Goal: Task Accomplishment & Management: Complete application form

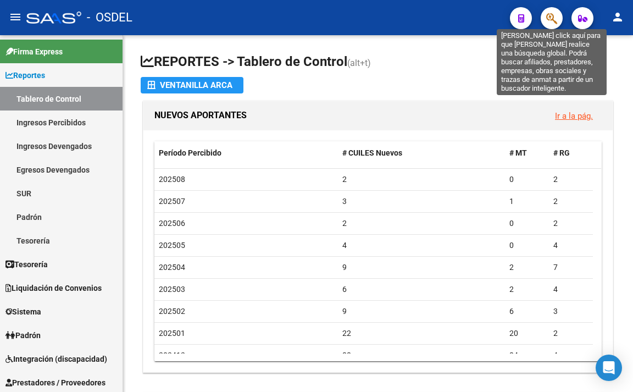
click at [548, 18] on icon "button" at bounding box center [551, 18] width 11 height 13
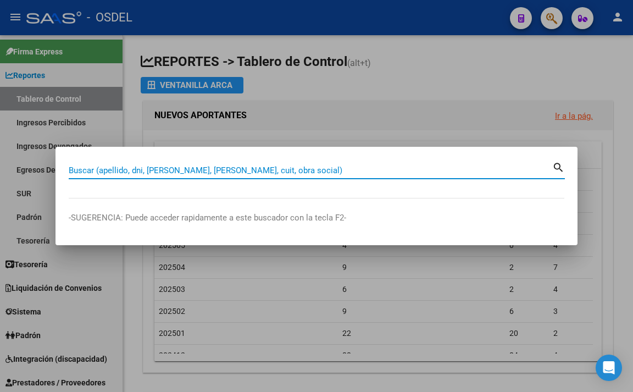
paste input "34534827"
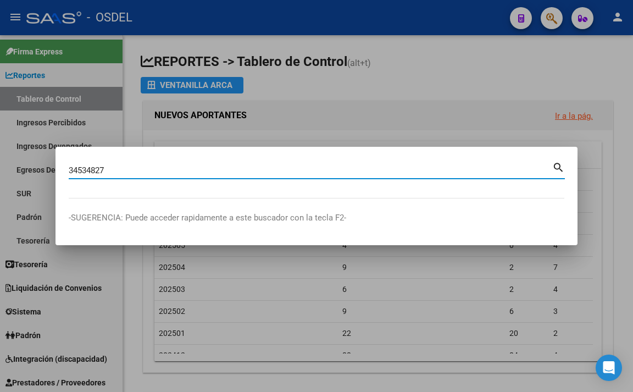
type input "34534827"
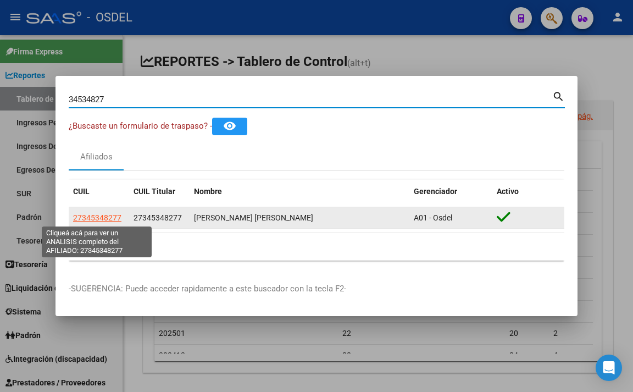
click at [110, 220] on span "27345348277" at bounding box center [97, 217] width 48 height 9
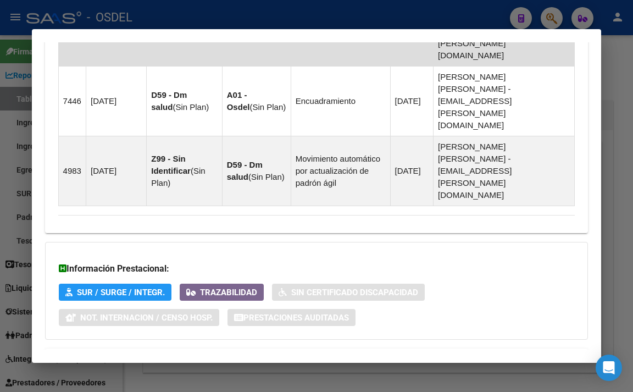
scroll to position [866, 0]
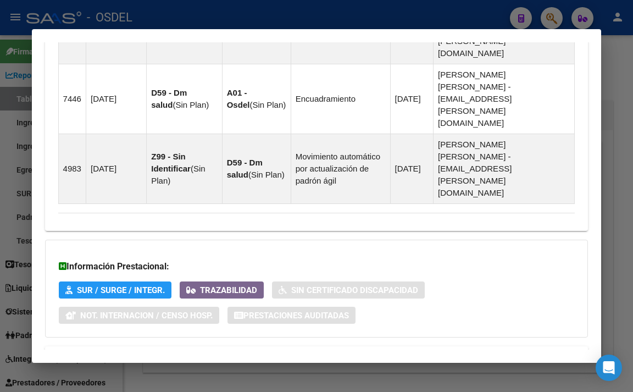
click at [200, 354] on span "Aportes y Contribuciones del Afiliado: 27345348277" at bounding box center [178, 359] width 206 height 10
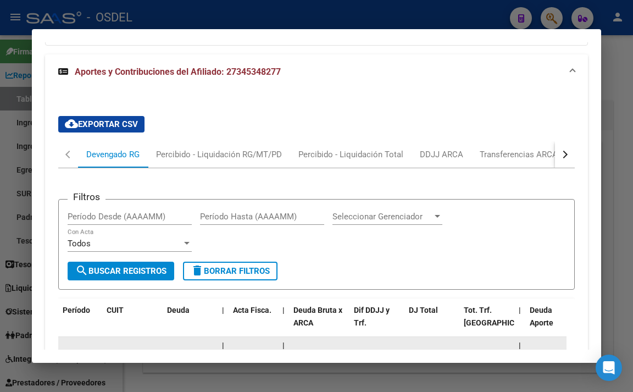
scroll to position [1140, 0]
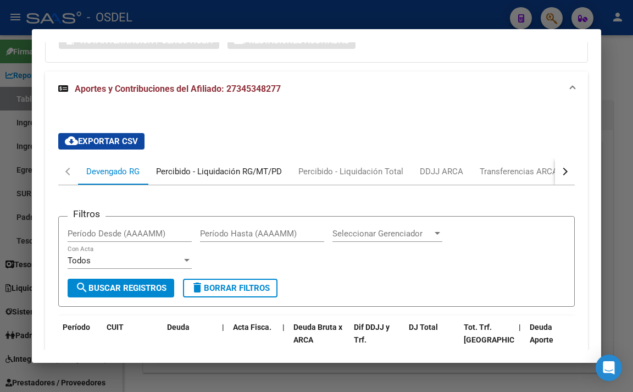
click at [203, 165] on div "Percibido - Liquidación RG/MT/PD" at bounding box center [219, 171] width 126 height 12
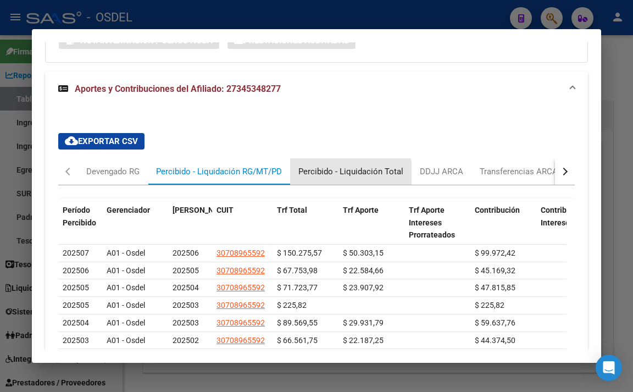
click at [350, 165] on div "Percibido - Liquidación Total" at bounding box center [350, 171] width 105 height 12
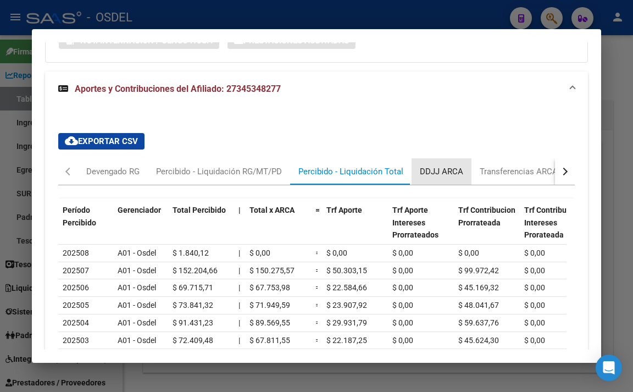
click at [453, 165] on div "DDJJ ARCA" at bounding box center [441, 171] width 43 height 12
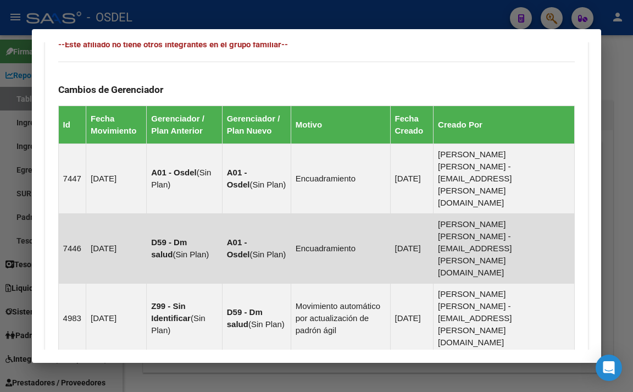
scroll to position [756, 0]
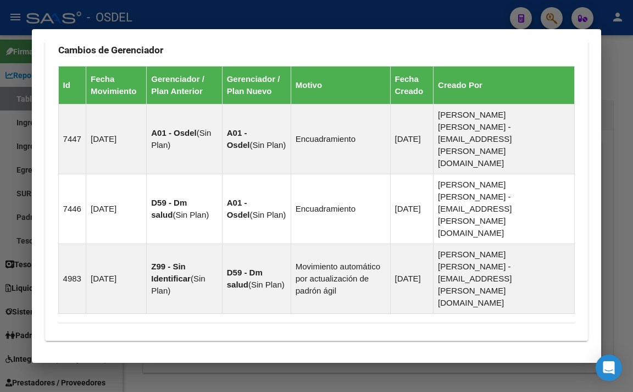
click at [617, 131] on div at bounding box center [316, 196] width 633 height 392
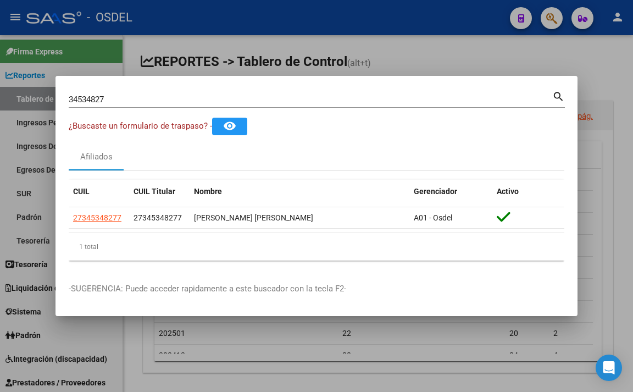
click at [426, 54] on div at bounding box center [316, 196] width 633 height 392
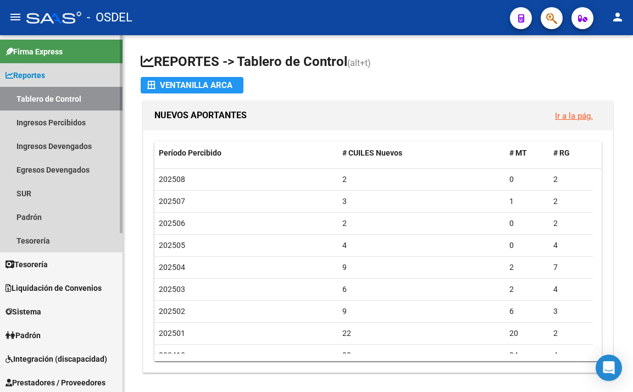
click at [65, 104] on link "Tablero de Control" at bounding box center [61, 99] width 122 height 24
click at [62, 120] on link "Ingresos Percibidos" at bounding box center [61, 122] width 122 height 24
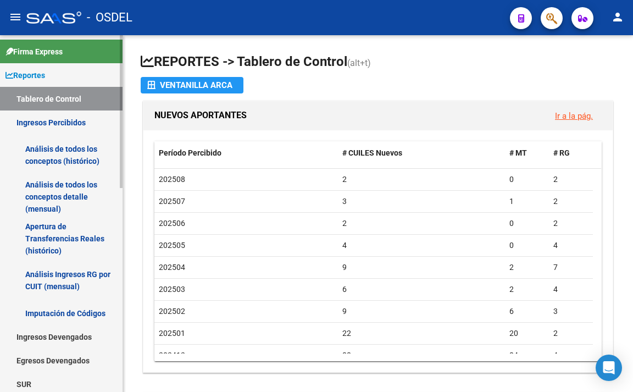
click at [68, 194] on link "Análisis de todos los conceptos detalle (mensual)" at bounding box center [61, 197] width 122 height 42
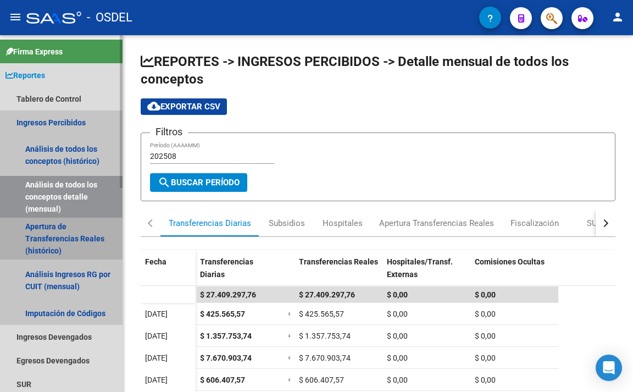
click at [40, 227] on link "Apertura de Transferencias Reales (histórico)" at bounding box center [61, 238] width 122 height 42
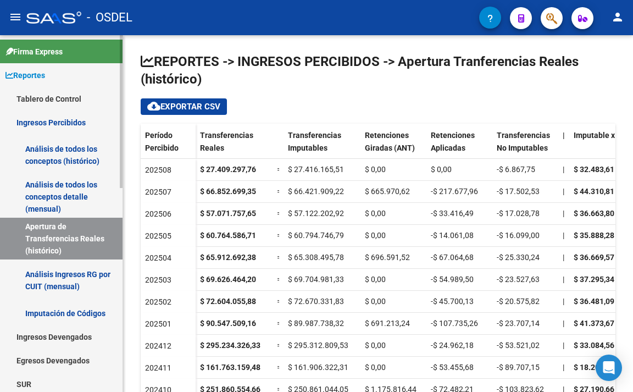
click at [48, 283] on link "Análisis Ingresos RG por CUIT (mensual)" at bounding box center [61, 280] width 122 height 42
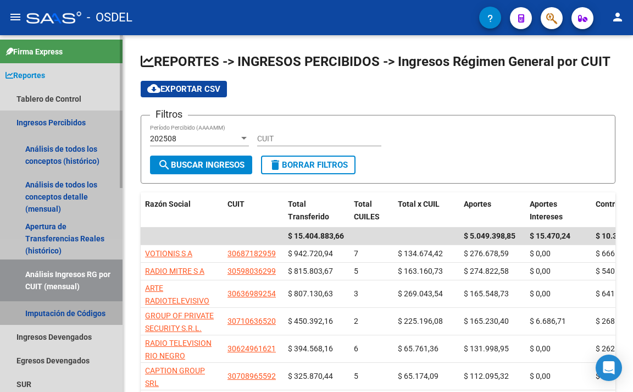
click at [54, 308] on link "Imputación de Códigos" at bounding box center [61, 313] width 122 height 24
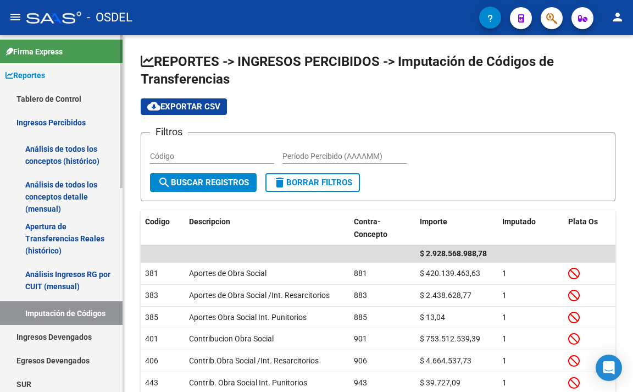
click at [64, 288] on link "Análisis Ingresos RG por CUIT (mensual)" at bounding box center [61, 280] width 122 height 42
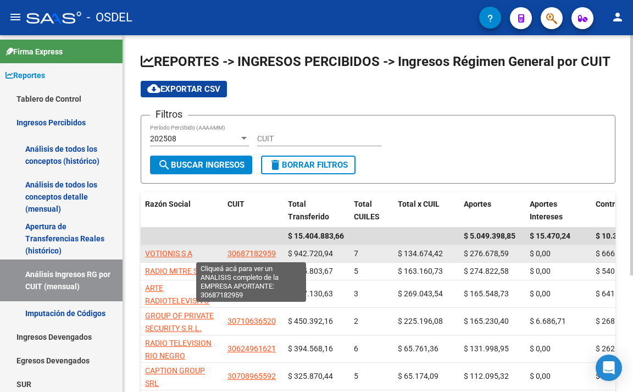
click at [260, 255] on span "30687182959" at bounding box center [251, 253] width 48 height 9
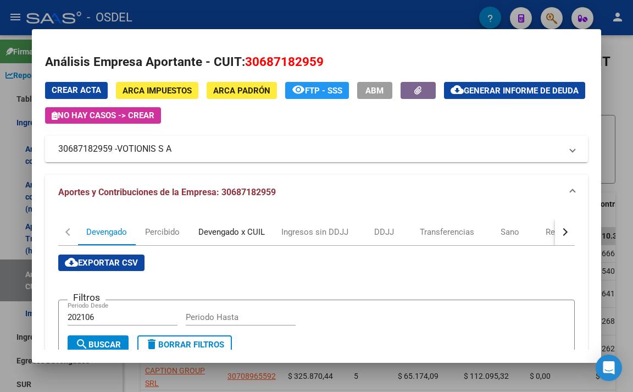
click at [251, 237] on div "Devengado x CUIL" at bounding box center [231, 232] width 66 height 12
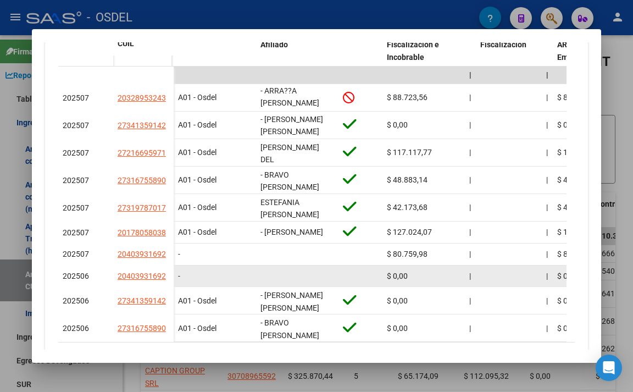
scroll to position [384, 0]
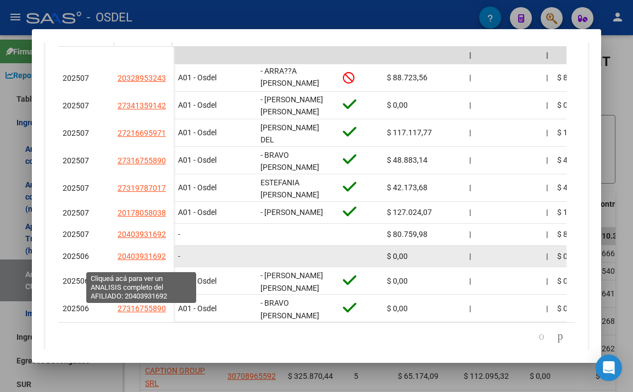
click at [143, 260] on span "20403931692" at bounding box center [142, 256] width 48 height 9
type textarea "20403931692"
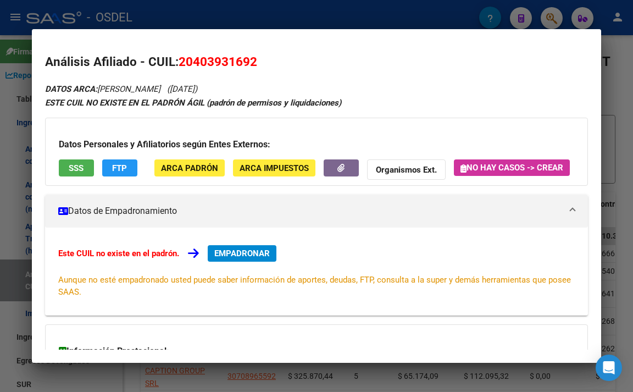
click at [82, 169] on span "SSS" at bounding box center [76, 168] width 15 height 10
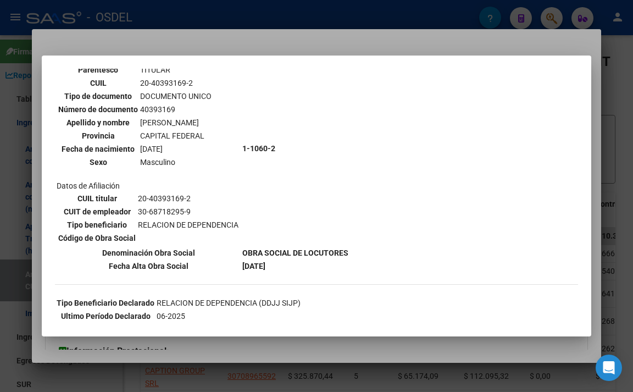
scroll to position [0, 0]
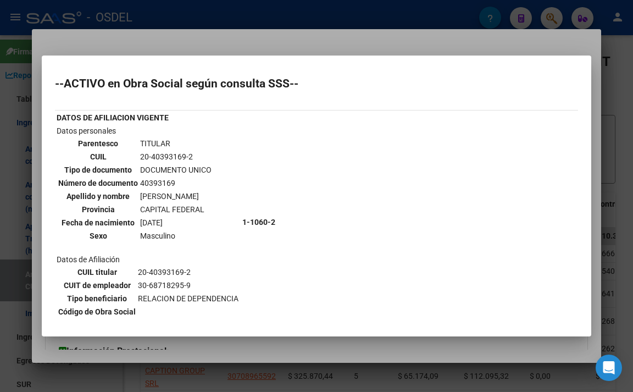
click at [254, 44] on div at bounding box center [316, 196] width 633 height 392
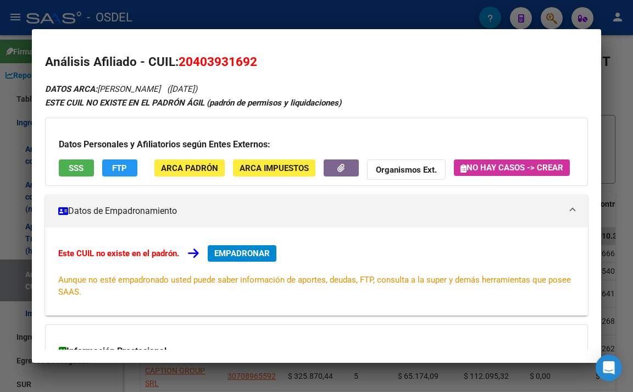
click at [128, 170] on button "FTP" at bounding box center [119, 167] width 35 height 17
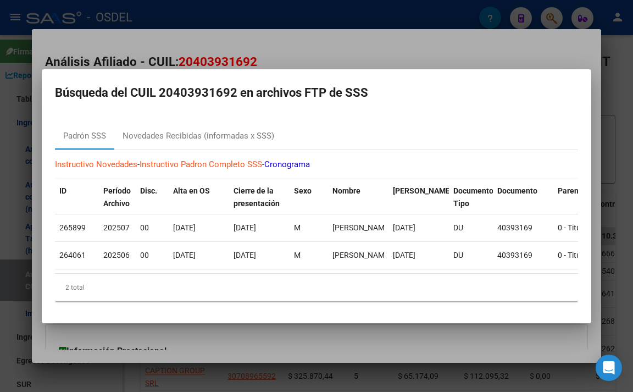
click at [295, 59] on div at bounding box center [316, 196] width 633 height 392
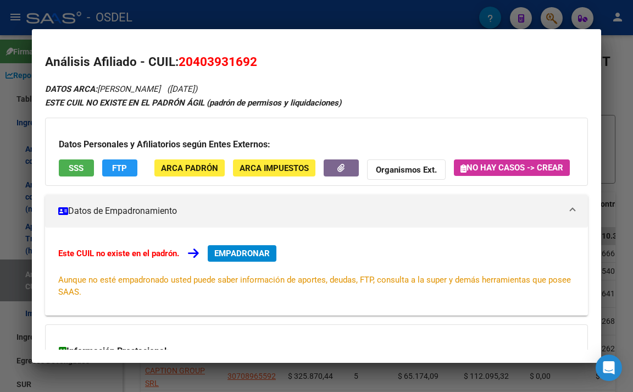
click at [220, 258] on span "EMPADRONAR" at bounding box center [241, 253] width 55 height 10
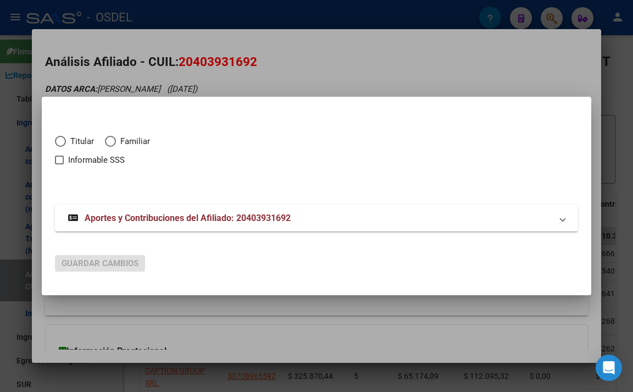
click at [60, 144] on span "Elija una opción" at bounding box center [60, 141] width 11 height 11
click at [60, 144] on input "Titular" at bounding box center [60, 141] width 11 height 11
radio input "true"
checkbox input "true"
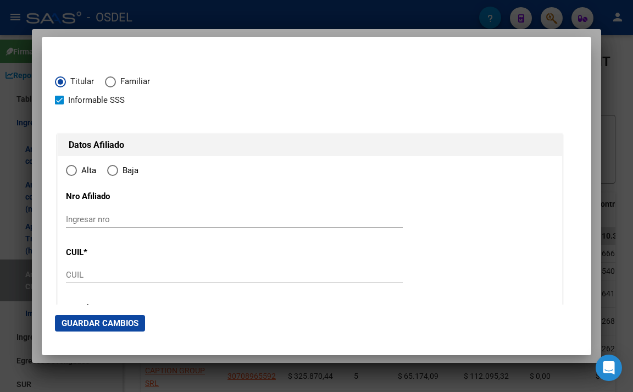
type input "20-40393169-2"
radio input "true"
type input "40393169"
type input "GHISO"
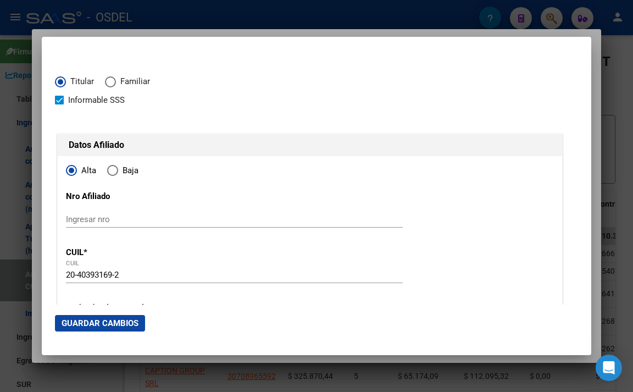
type input "[PERSON_NAME]"
type input "[DATE]"
type input "CABA"
type input "1406"
type input "BACACAY"
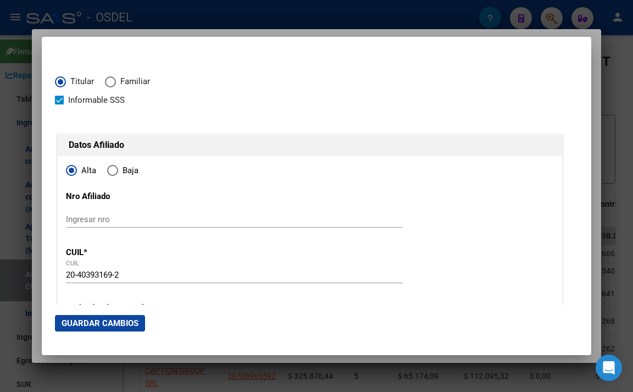
type input "2647"
click at [181, 18] on div at bounding box center [316, 196] width 633 height 392
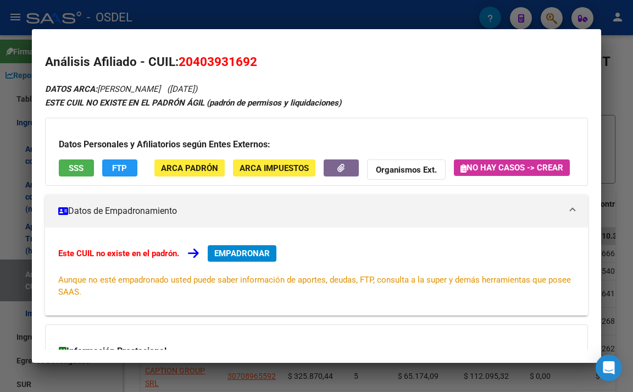
click at [80, 166] on span "SSS" at bounding box center [76, 168] width 15 height 10
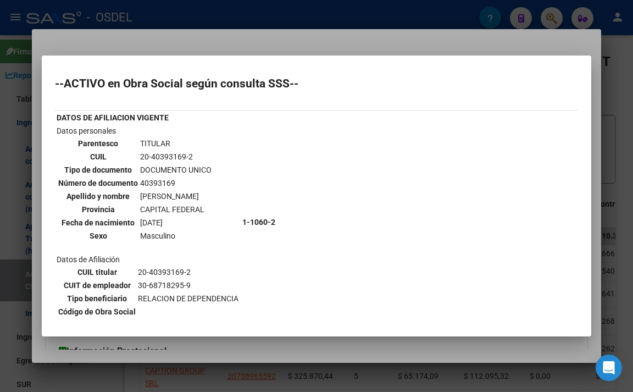
click at [196, 40] on div at bounding box center [316, 196] width 633 height 392
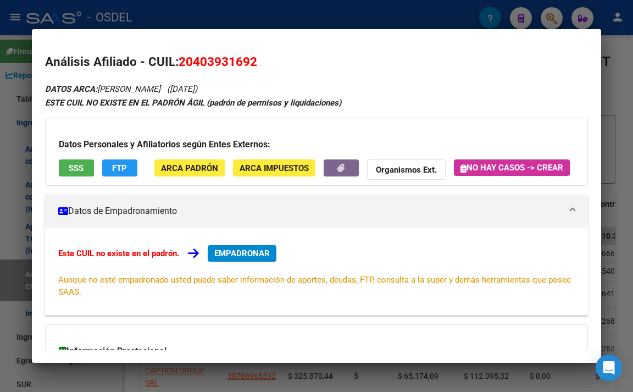
click at [239, 258] on span "EMPADRONAR" at bounding box center [241, 253] width 55 height 10
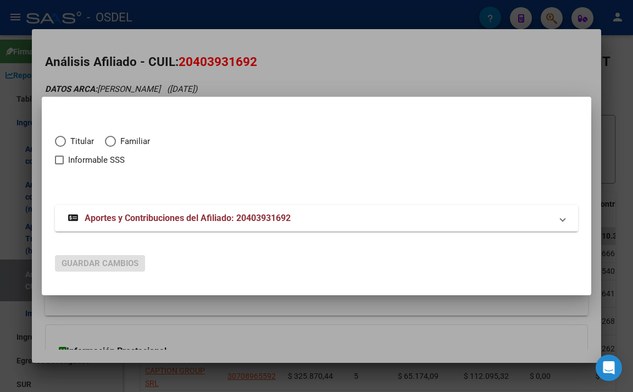
click at [64, 142] on span "Elija una opción" at bounding box center [60, 141] width 11 height 11
click at [64, 142] on input "Titular" at bounding box center [60, 141] width 11 height 11
radio input "true"
checkbox input "true"
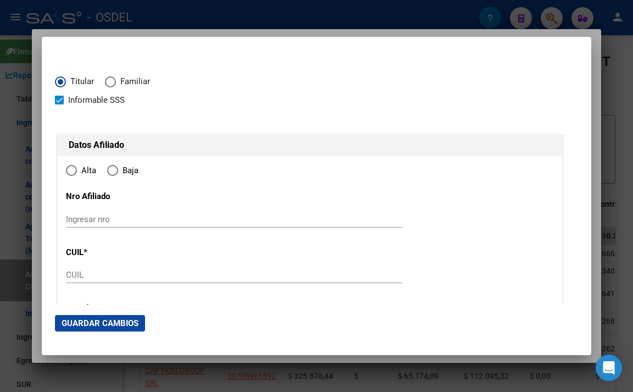
type input "20-40393169-2"
radio input "true"
type input "40393169"
type input "[DATE]"
type input "1406"
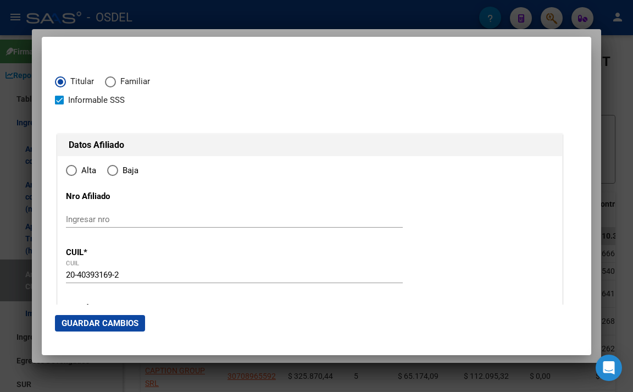
type input "GHISO"
type input "[PERSON_NAME]"
type input "CABA"
type input "BACACAY"
type input "2647"
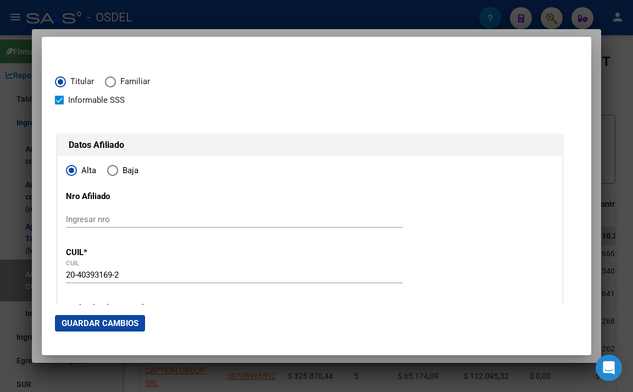
scroll to position [55, 0]
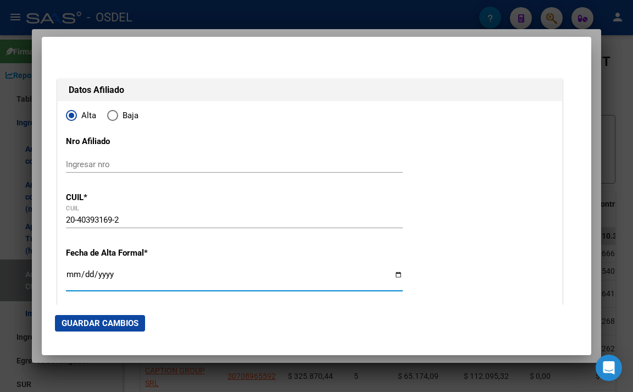
click at [74, 277] on input "Ingresar fecha" at bounding box center [234, 279] width 337 height 18
type input "[DATE]"
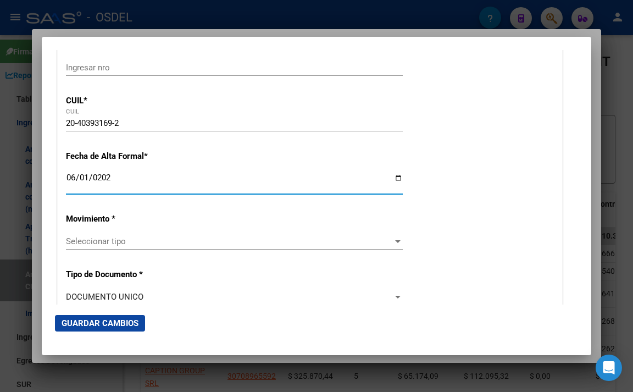
scroll to position [165, 0]
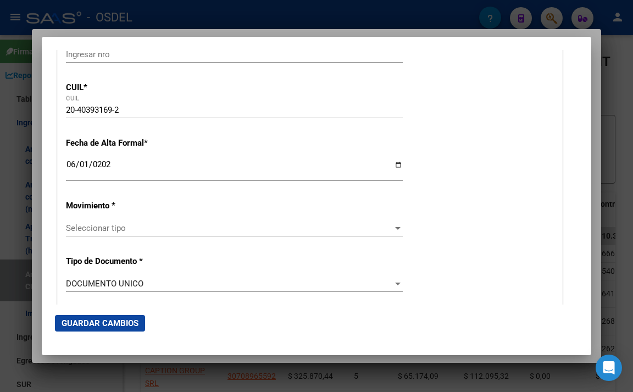
click at [163, 235] on div "Seleccionar tipo Seleccionar tipo" at bounding box center [234, 228] width 337 height 16
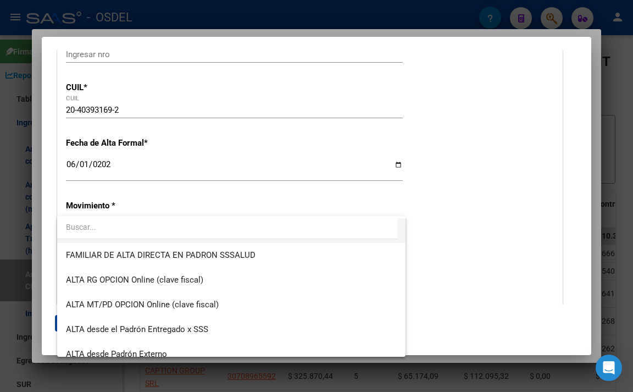
scroll to position [275, 0]
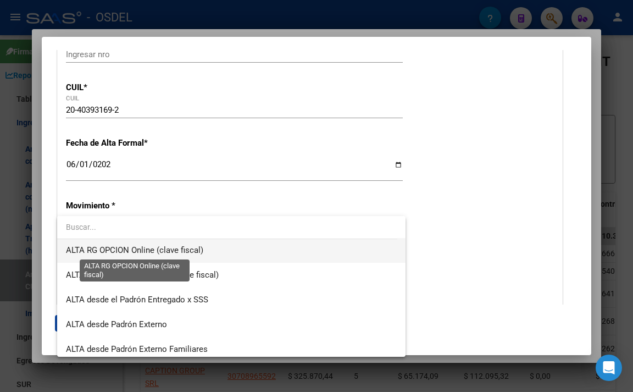
click at [175, 250] on span "ALTA RG OPCION Online (clave fiscal)" at bounding box center [134, 250] width 137 height 10
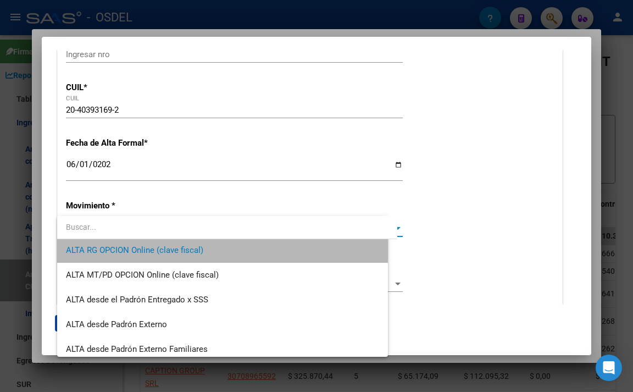
scroll to position [272, 0]
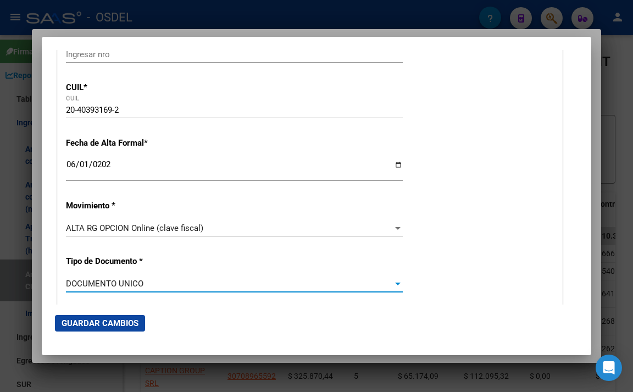
click at [152, 280] on div "DOCUMENTO UNICO" at bounding box center [229, 283] width 327 height 10
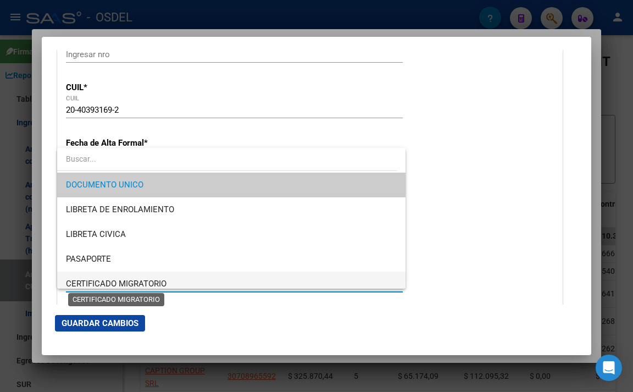
click at [152, 280] on span "CERTIFICADO MIGRATORIO" at bounding box center [116, 283] width 101 height 10
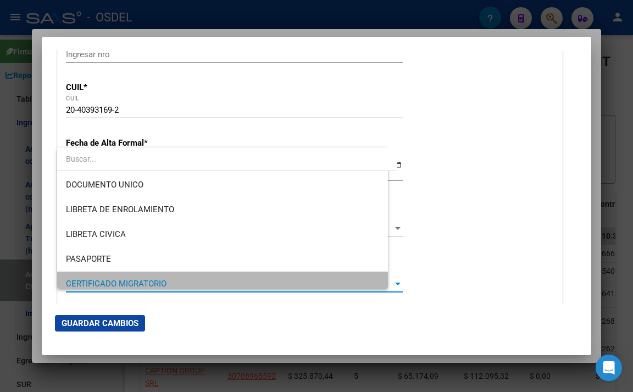
scroll to position [6, 0]
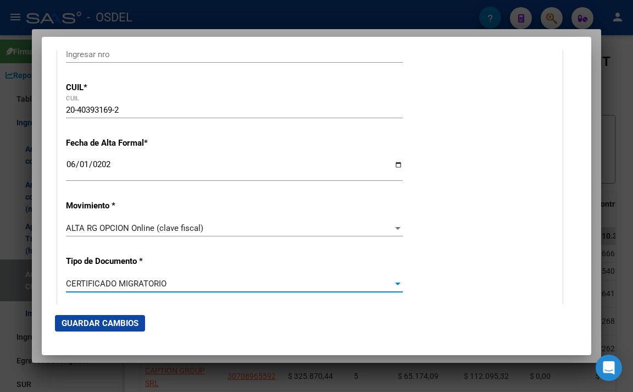
click at [152, 281] on span "CERTIFICADO MIGRATORIO" at bounding box center [116, 283] width 101 height 10
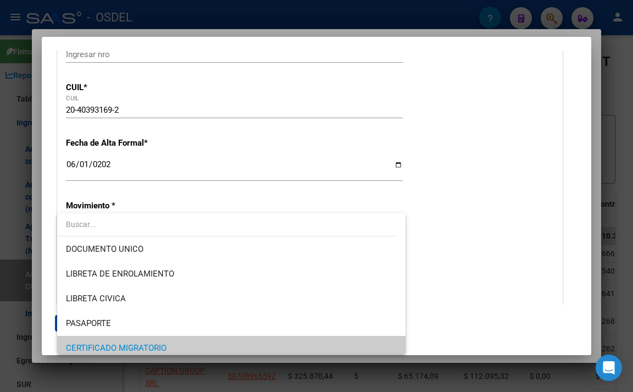
scroll to position [0, 0]
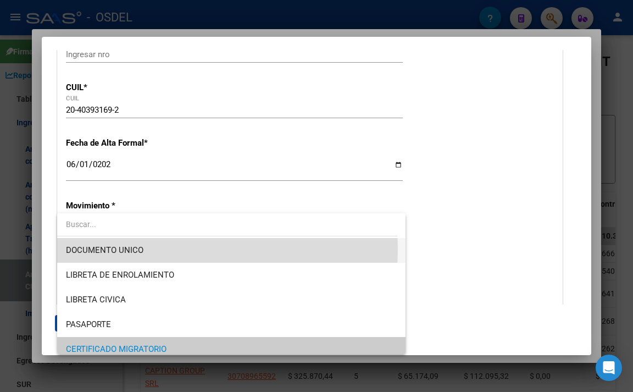
click at [165, 249] on span "DOCUMENTO UNICO" at bounding box center [231, 250] width 331 height 25
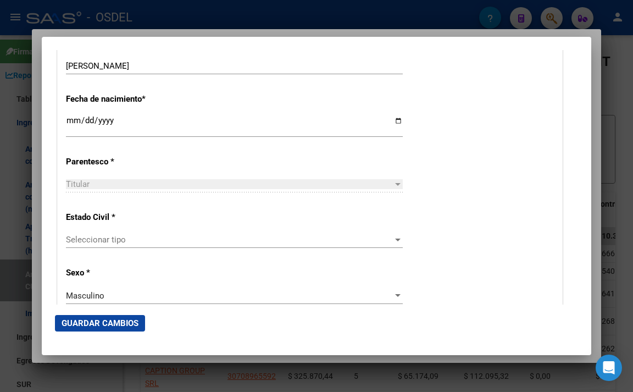
scroll to position [604, 0]
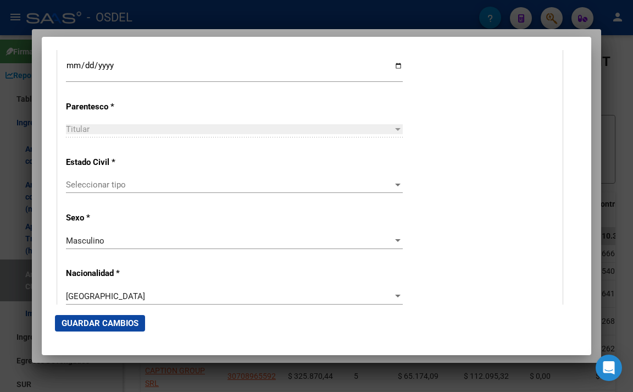
click at [174, 188] on span "Seleccionar tipo" at bounding box center [229, 185] width 327 height 10
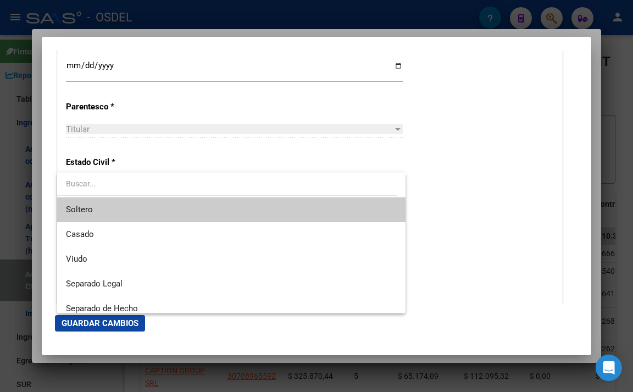
click at [170, 213] on span "Soltero" at bounding box center [231, 209] width 331 height 25
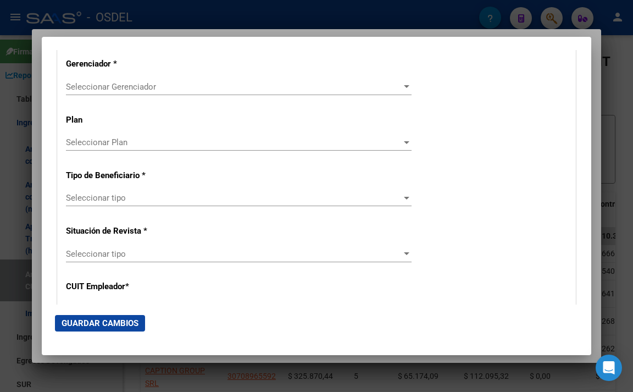
scroll to position [1977, 0]
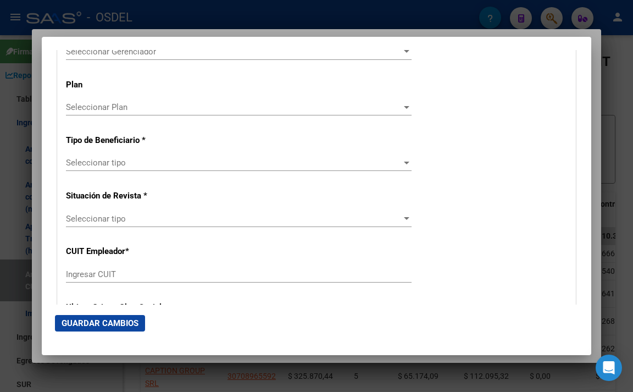
click at [159, 166] on span "Seleccionar tipo" at bounding box center [234, 163] width 336 height 10
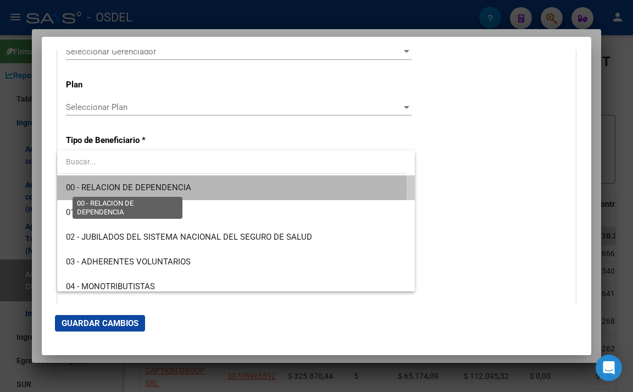
click at [157, 188] on span "00 - RELACION DE DEPENDENCIA" at bounding box center [128, 187] width 125 height 10
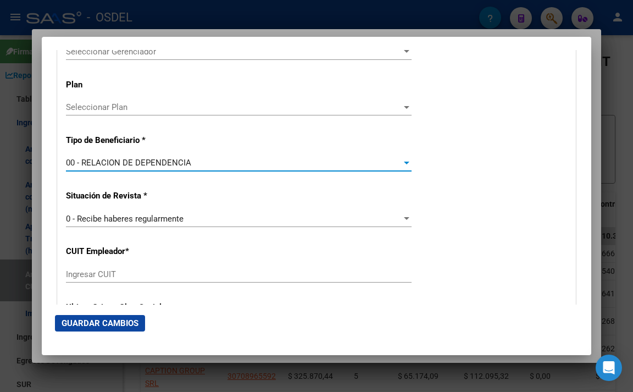
type input "30-68718295-9"
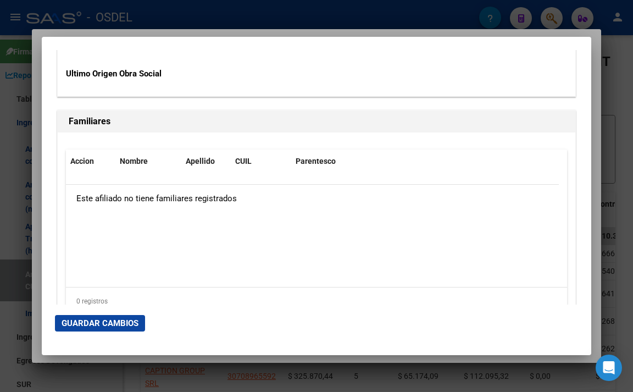
scroll to position [2252, 0]
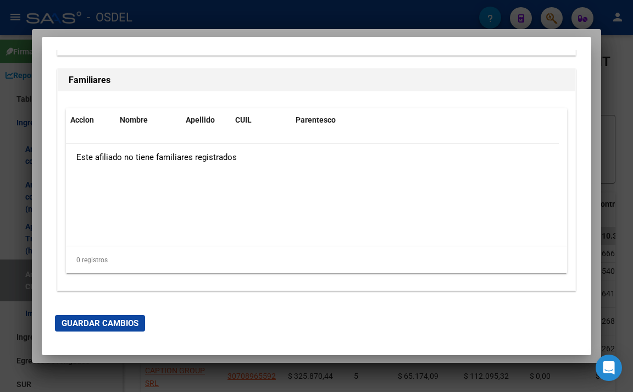
click at [119, 323] on span "Guardar Cambios" at bounding box center [100, 323] width 77 height 10
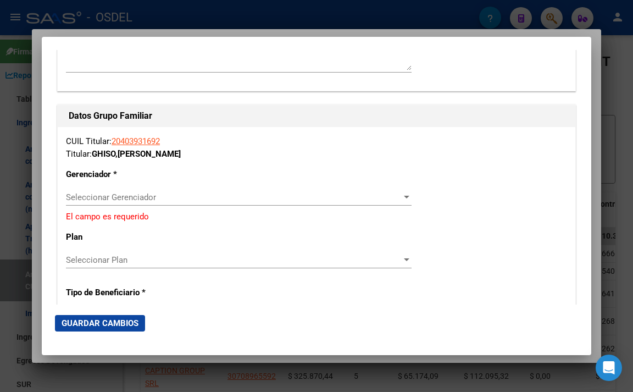
scroll to position [1922, 0]
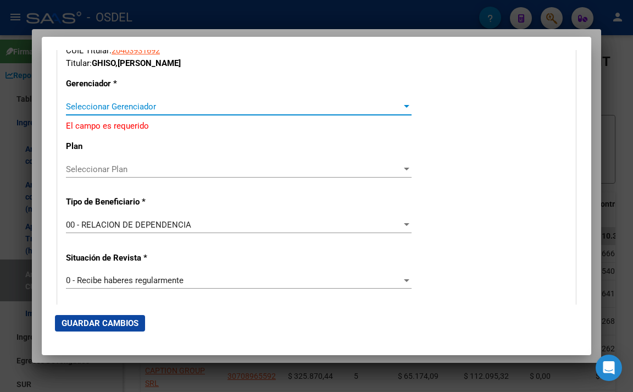
click at [168, 110] on span "Seleccionar Gerenciador" at bounding box center [234, 107] width 336 height 10
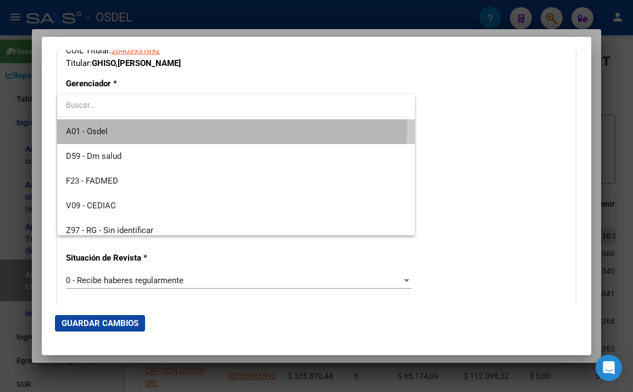
click at [168, 128] on span "A01 - Osdel" at bounding box center [236, 131] width 340 height 25
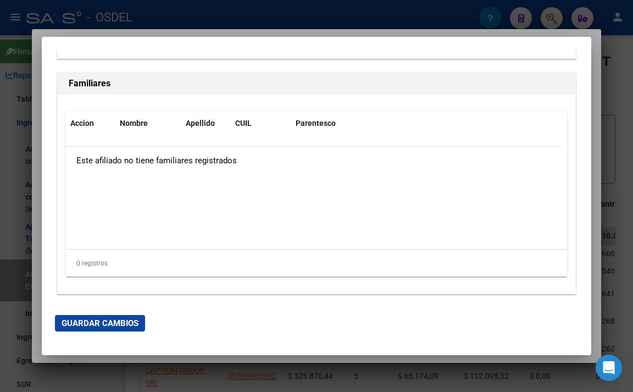
scroll to position [2252, 0]
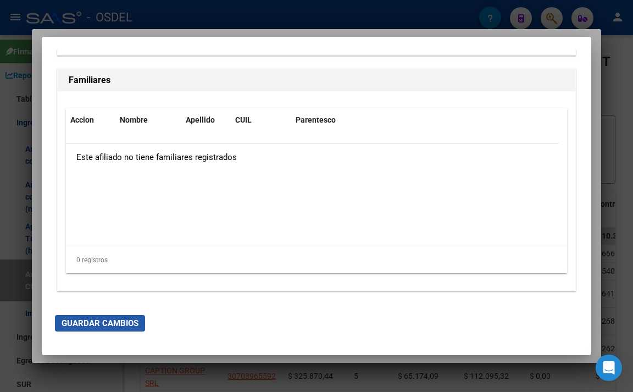
click at [116, 323] on span "Guardar Cambios" at bounding box center [100, 323] width 77 height 10
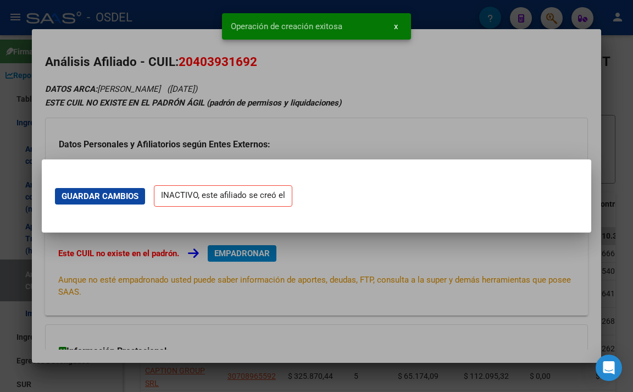
scroll to position [0, 0]
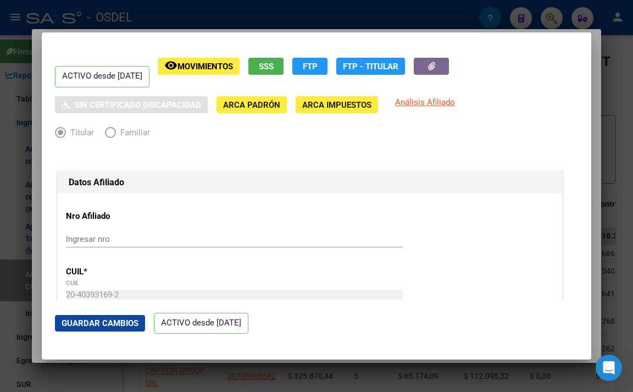
click at [187, 17] on div at bounding box center [316, 196] width 633 height 392
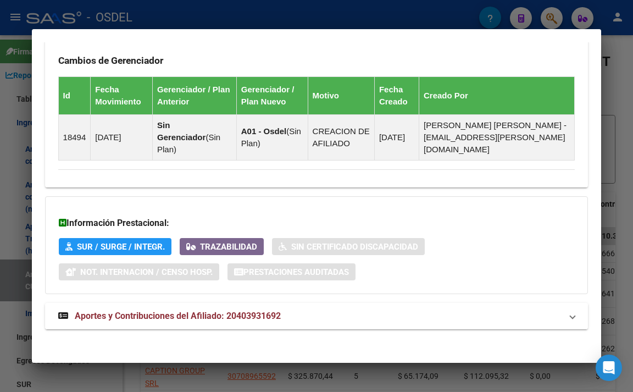
scroll to position [702, 0]
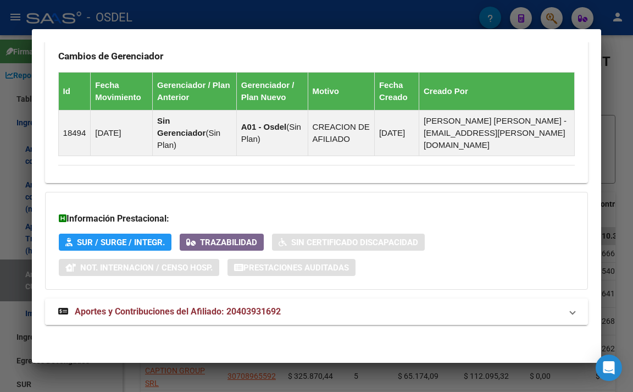
click at [294, 315] on mat-panel-title "Aportes y Contribuciones del Afiliado: 20403931692" at bounding box center [310, 311] width 504 height 13
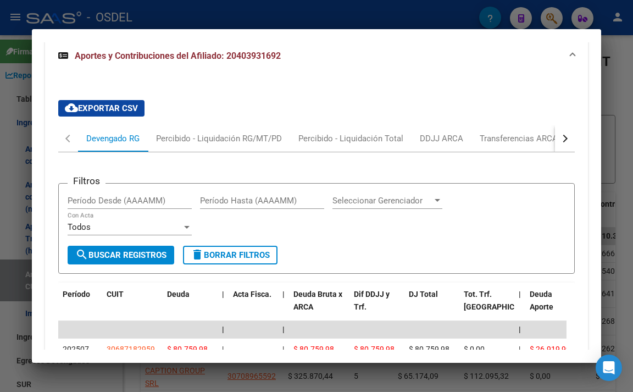
scroll to position [1041, 0]
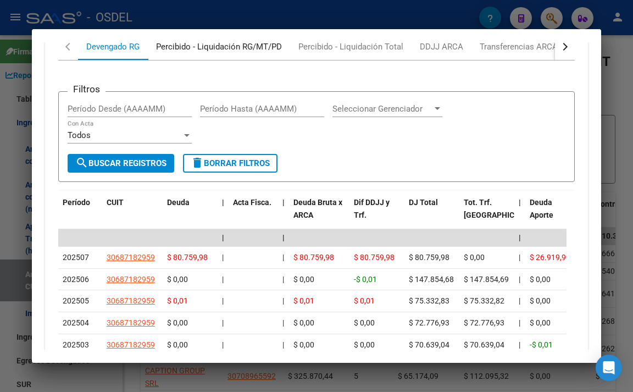
click at [242, 53] on div "Percibido - Liquidación RG/MT/PD" at bounding box center [219, 47] width 126 height 12
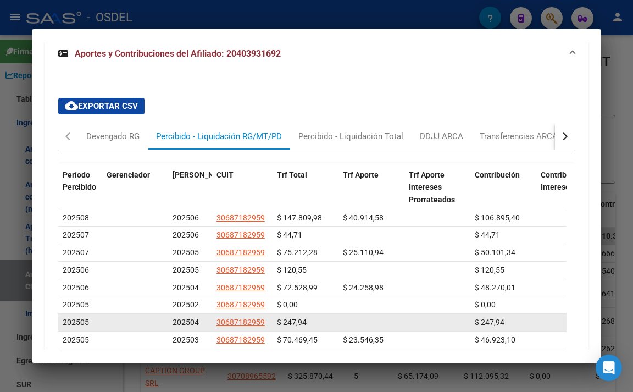
scroll to position [931, 0]
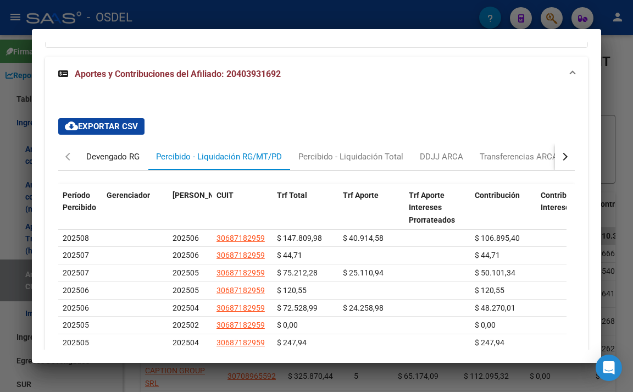
click at [118, 163] on div "Devengado RG" at bounding box center [112, 156] width 53 height 12
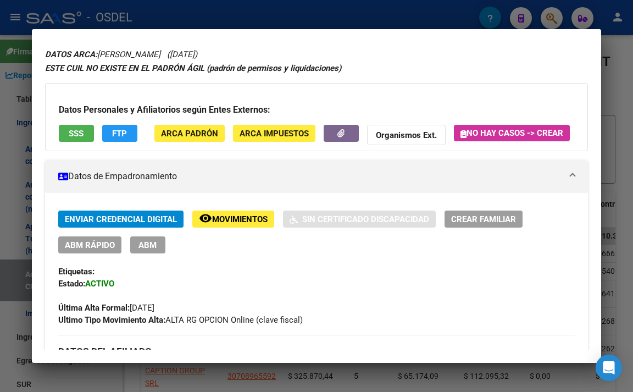
scroll to position [0, 0]
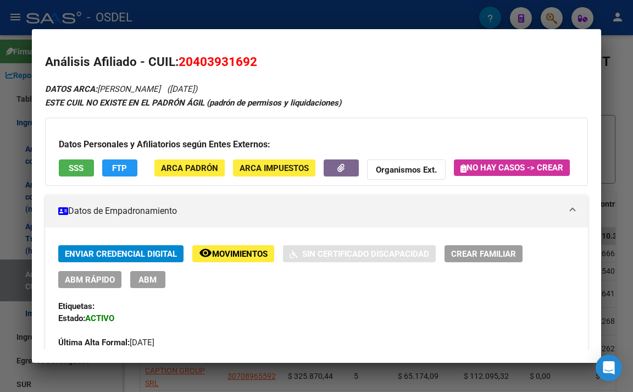
click at [76, 169] on span "SSS" at bounding box center [76, 168] width 15 height 10
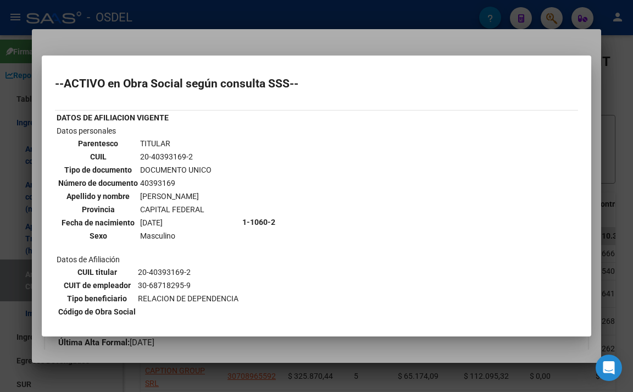
click at [250, 38] on div at bounding box center [316, 196] width 633 height 392
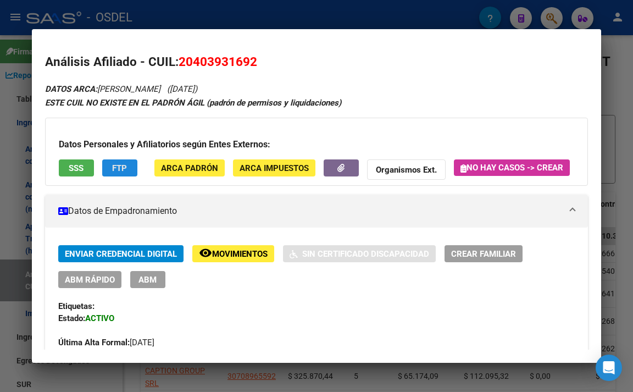
click at [132, 171] on button "FTP" at bounding box center [119, 167] width 35 height 17
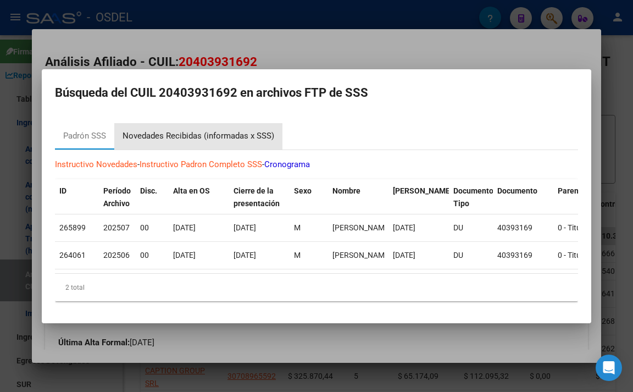
click at [202, 130] on div "Novedades Recibidas (informadas x SSS)" at bounding box center [198, 136] width 152 height 13
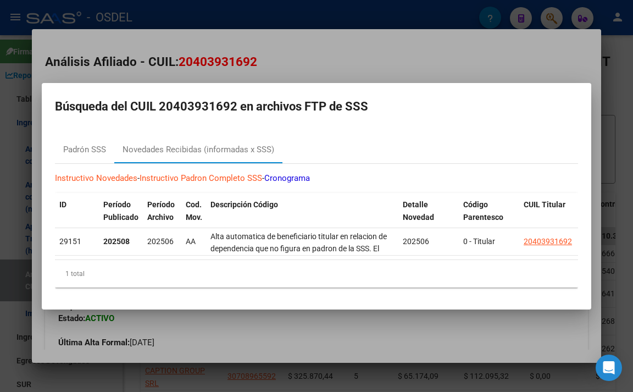
click at [301, 58] on div at bounding box center [316, 196] width 633 height 392
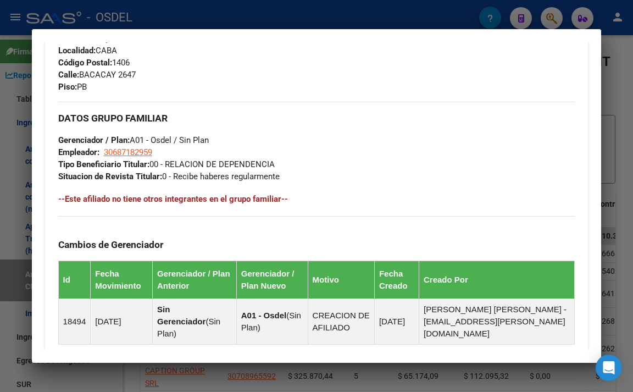
scroll to position [494, 0]
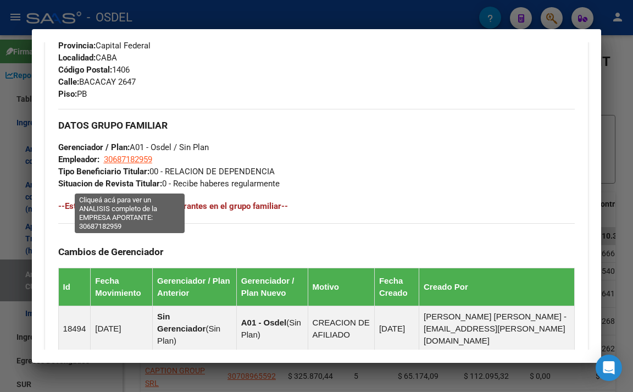
click at [131, 164] on span "30687182959" at bounding box center [128, 159] width 48 height 10
type textarea "30687182959"
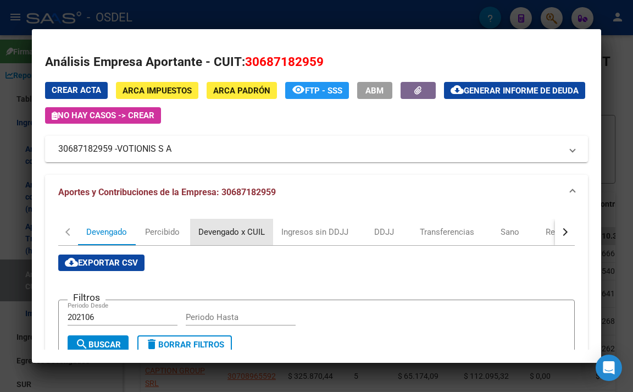
click at [244, 231] on div "Devengado x CUIL" at bounding box center [231, 232] width 66 height 12
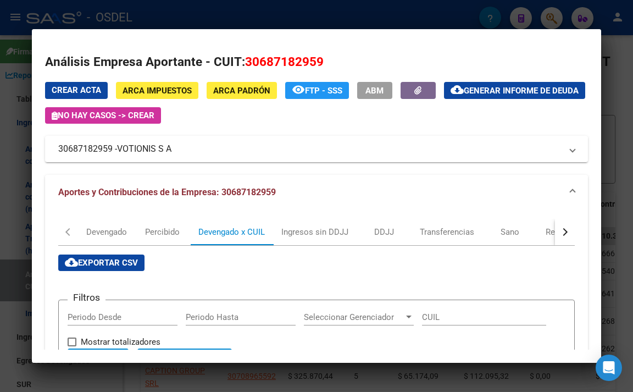
click at [317, 16] on div at bounding box center [316, 196] width 633 height 392
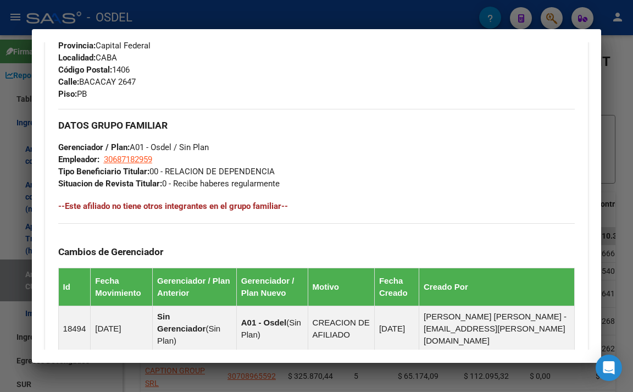
click at [284, 18] on div at bounding box center [316, 196] width 633 height 392
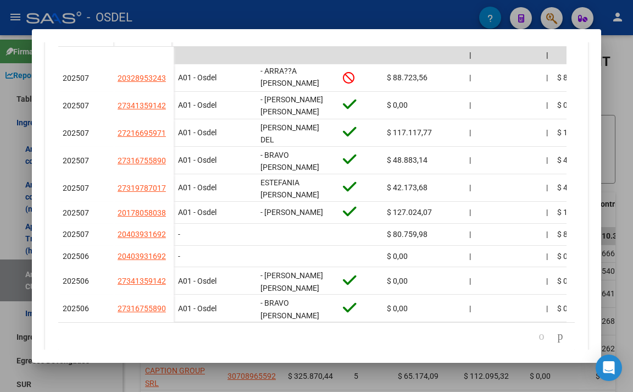
click at [268, 23] on div at bounding box center [316, 196] width 633 height 392
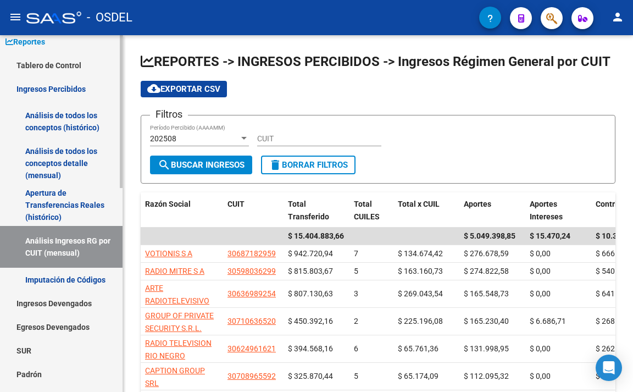
scroll to position [55, 0]
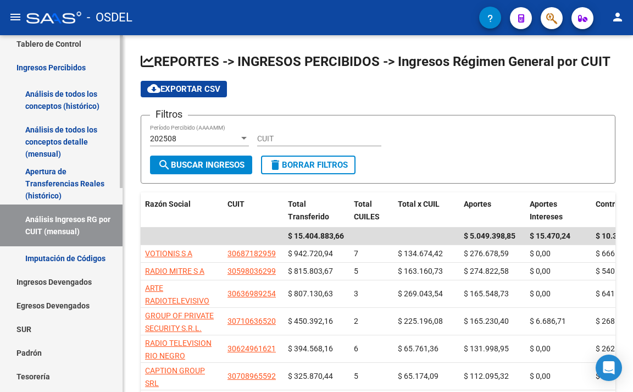
click at [38, 353] on link "Padrón" at bounding box center [61, 352] width 122 height 24
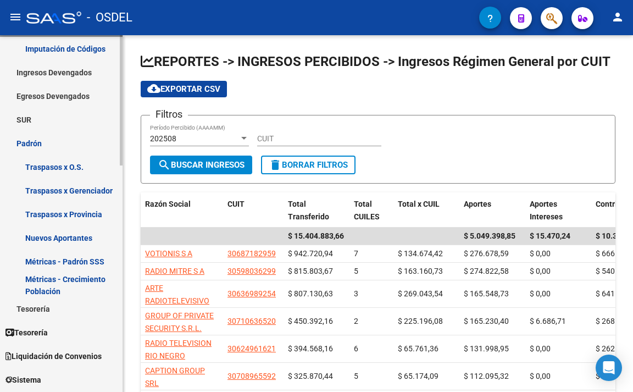
scroll to position [330, 0]
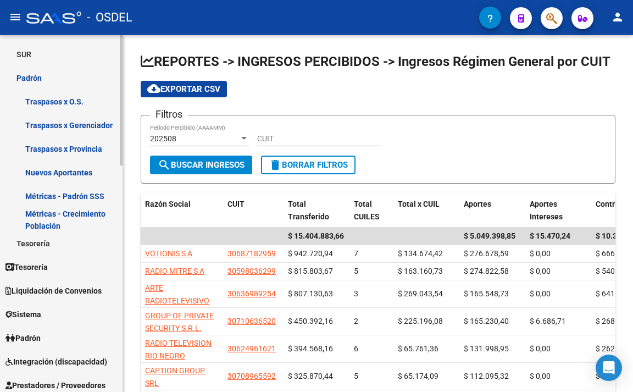
click at [49, 334] on link "Padrón" at bounding box center [61, 338] width 122 height 24
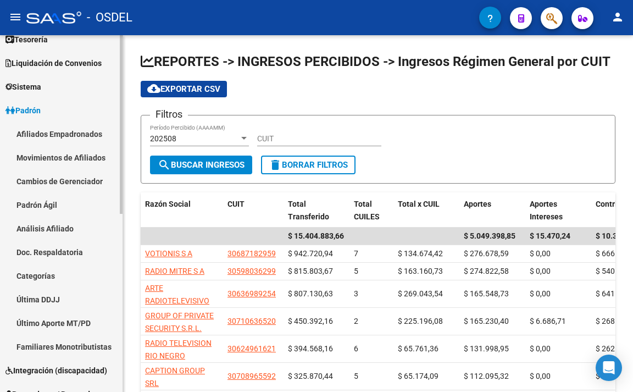
scroll to position [55, 0]
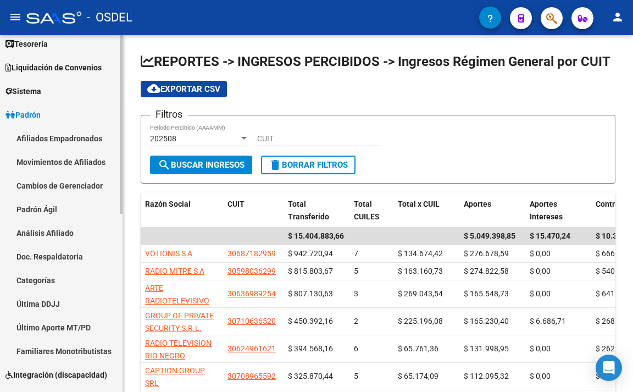
click at [61, 204] on link "Padrón Ágil" at bounding box center [61, 209] width 122 height 24
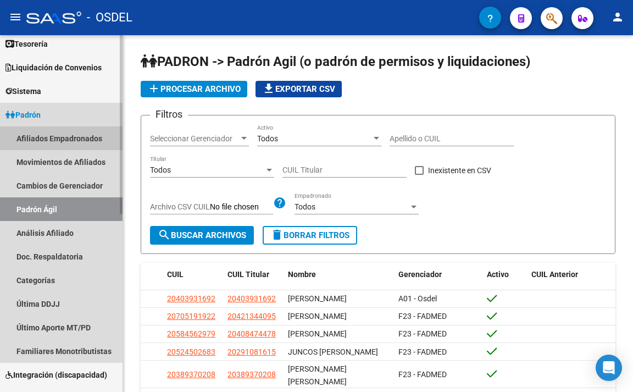
click at [84, 141] on link "Afiliados Empadronados" at bounding box center [61, 138] width 122 height 24
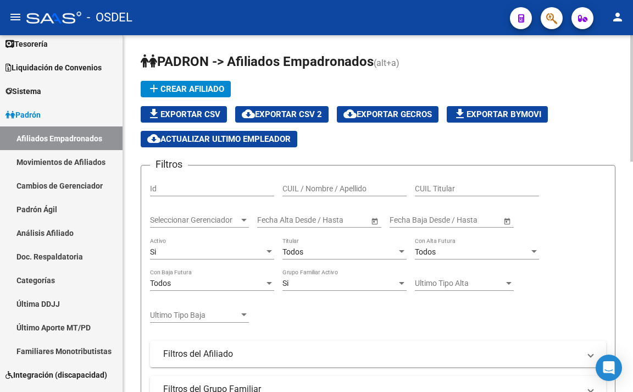
click at [300, 252] on span "Todos" at bounding box center [292, 251] width 21 height 9
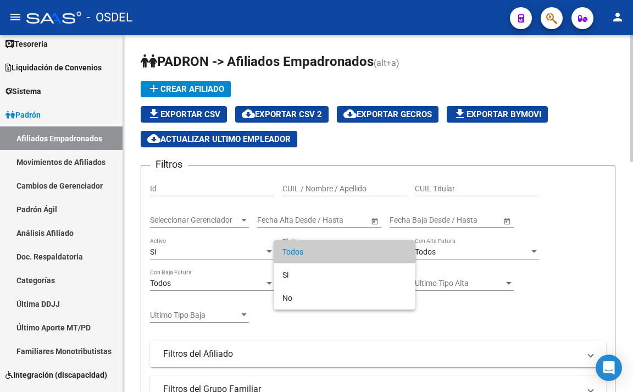
click at [298, 251] on span "Todos" at bounding box center [344, 251] width 124 height 23
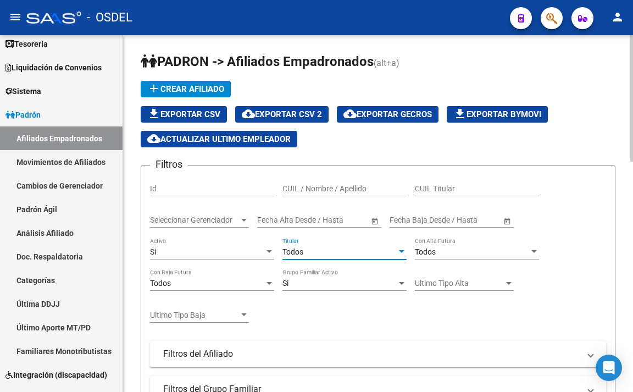
click at [212, 221] on span "Seleccionar Gerenciador" at bounding box center [194, 219] width 89 height 9
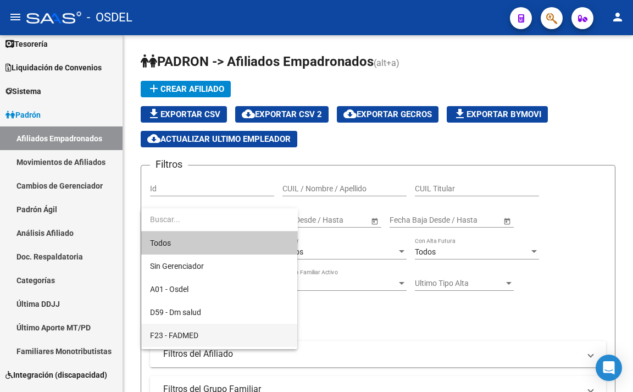
click at [199, 330] on span "F23 - FADMED" at bounding box center [219, 334] width 138 height 23
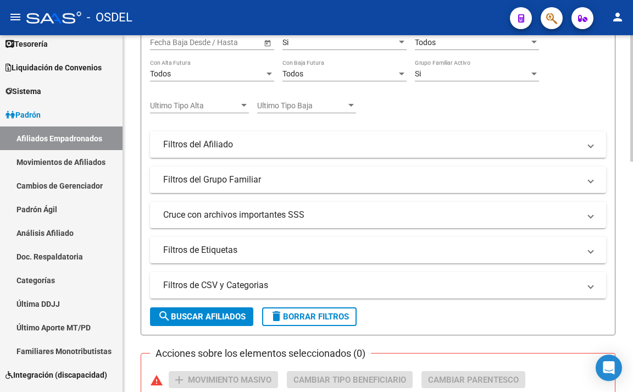
scroll to position [220, 0]
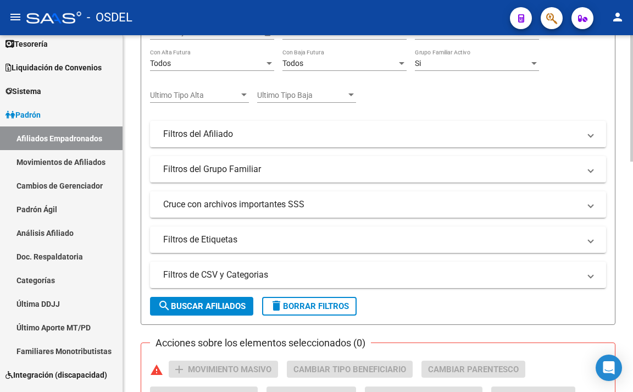
click at [199, 310] on span "search Buscar Afiliados" at bounding box center [202, 306] width 88 height 10
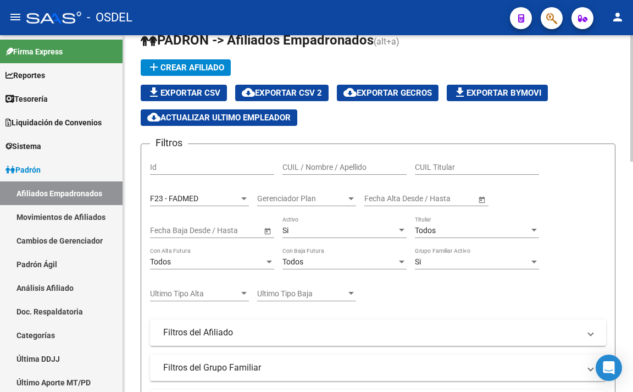
scroll to position [0, 0]
